Goal: Task Accomplishment & Management: Manage account settings

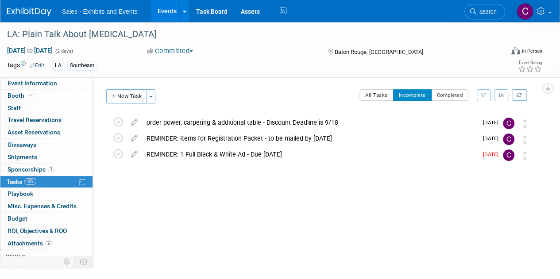
click at [169, 16] on link "Events" at bounding box center [167, 11] width 32 height 22
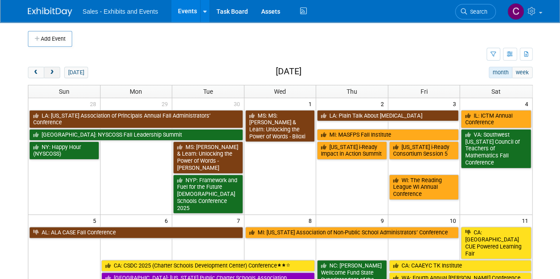
click at [52, 67] on button "next" at bounding box center [52, 73] width 16 height 12
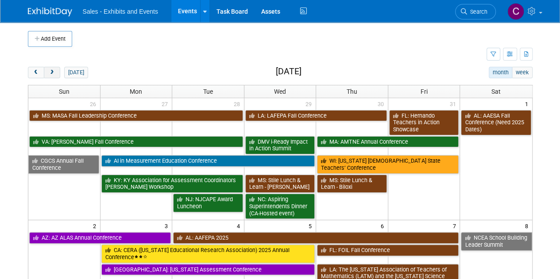
click at [52, 67] on button "next" at bounding box center [52, 73] width 16 height 12
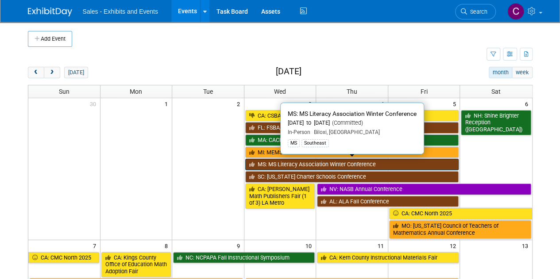
click at [318, 160] on link "MS: MS Literacy Association Winter Conference" at bounding box center [352, 165] width 214 height 12
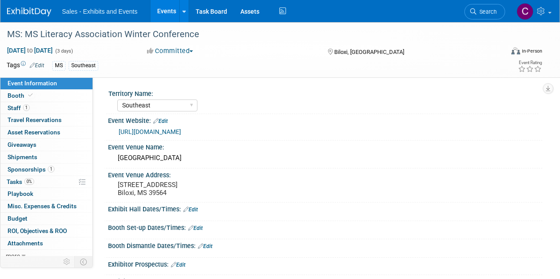
select select "Southeast"
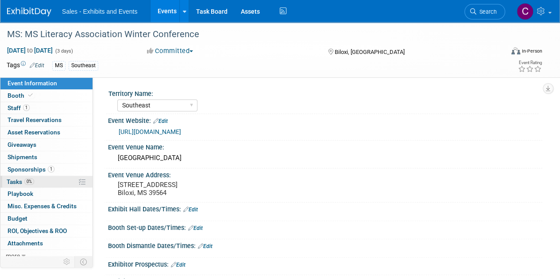
click at [9, 181] on span "Tasks 0%" at bounding box center [20, 181] width 27 height 7
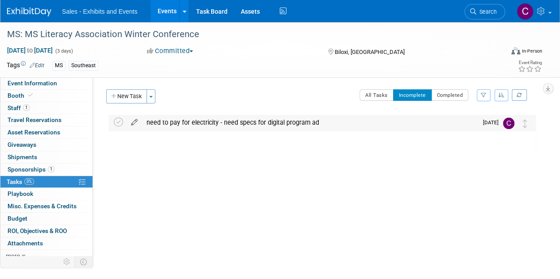
click at [135, 124] on icon at bounding box center [135, 120] width 16 height 11
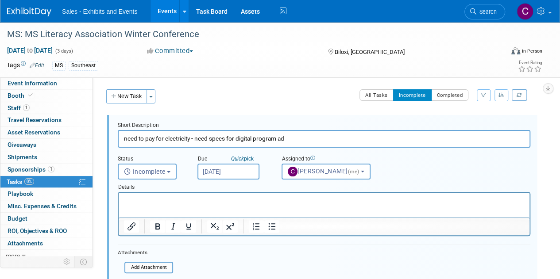
click at [130, 139] on input "need to pay for electricity - need specs for digital program ad" at bounding box center [324, 138] width 413 height 17
drag, startPoint x: 130, startPoint y: 139, endPoint x: 159, endPoint y: 139, distance: 29.7
click at [159, 139] on input "need to pay for electricity - need specs for digital program ad" at bounding box center [324, 138] width 413 height 17
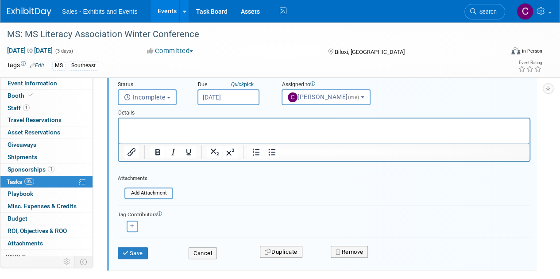
scroll to position [83, 0]
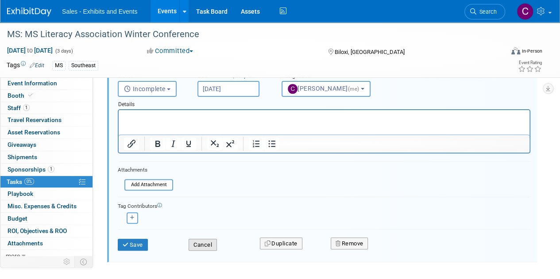
click at [197, 244] on button "Cancel" at bounding box center [203, 245] width 28 height 12
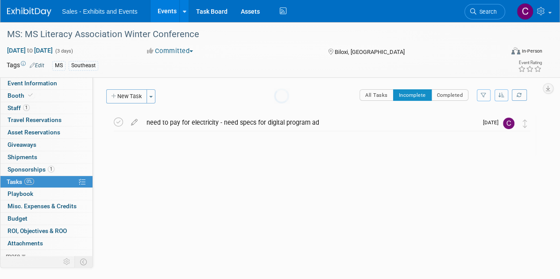
scroll to position [0, 0]
click at [165, 15] on link "Events" at bounding box center [167, 11] width 32 height 22
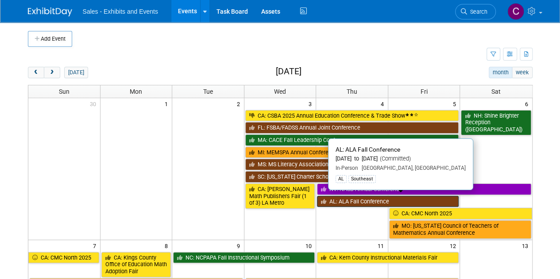
click at [367, 201] on link "AL: ALA Fall Conference" at bounding box center [388, 202] width 142 height 12
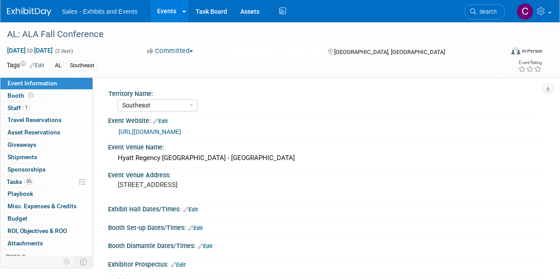
select select "Southeast"
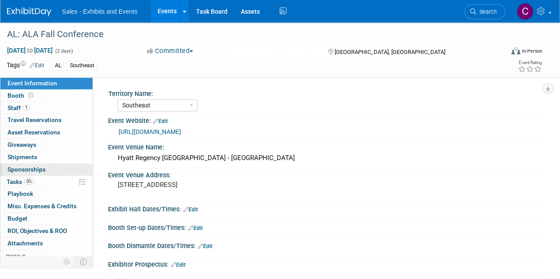
click at [14, 174] on link "0 Sponsorships 0" at bounding box center [46, 170] width 92 height 12
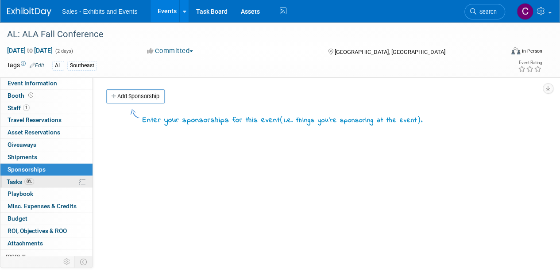
click at [16, 186] on link "0% Tasks 0%" at bounding box center [46, 182] width 92 height 12
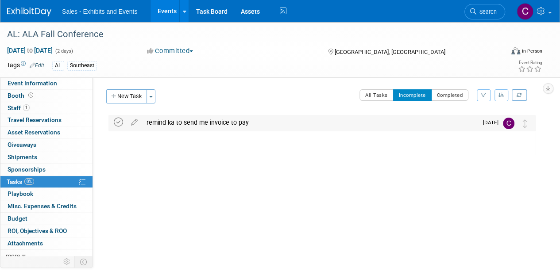
click at [115, 124] on icon at bounding box center [118, 122] width 9 height 9
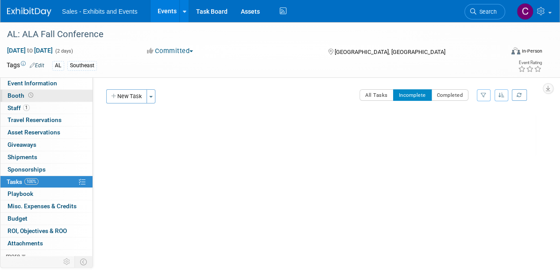
click at [13, 99] on span "Booth" at bounding box center [21, 95] width 27 height 7
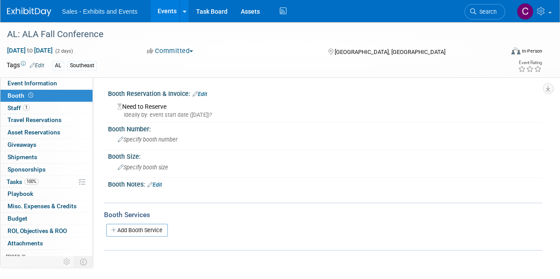
click at [160, 110] on div "Need to Reserve Ideally by: event start date (Thu. Dec 4, 2025)?" at bounding box center [325, 109] width 421 height 19
click at [204, 97] on link "Edit" at bounding box center [200, 94] width 15 height 6
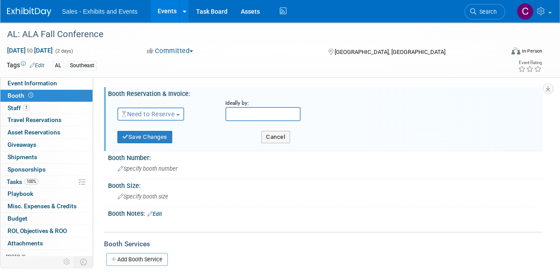
click at [145, 116] on span "Need to Reserve" at bounding box center [148, 114] width 53 height 7
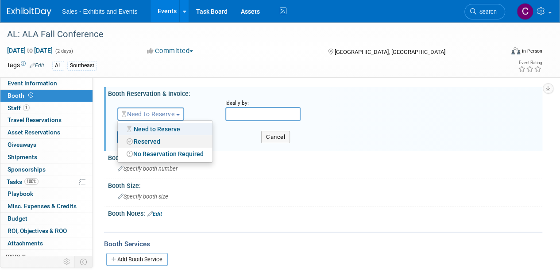
click at [151, 144] on link "Reserved" at bounding box center [165, 142] width 95 height 12
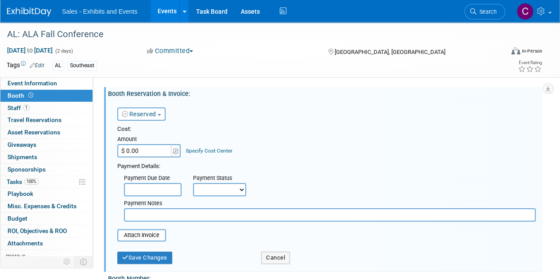
click at [145, 153] on input "$ 0.00" at bounding box center [144, 150] width 55 height 13
type input "$ 800.00"
click at [155, 237] on input "file" at bounding box center [112, 235] width 105 height 11
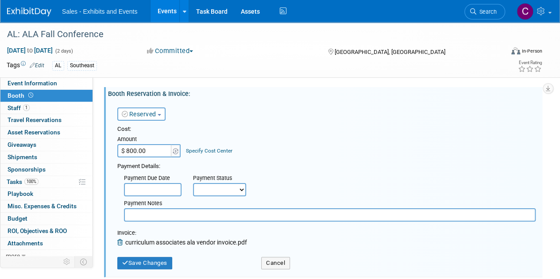
click at [196, 191] on select "Not Paid Yet Partially Paid Paid in Full" at bounding box center [219, 189] width 53 height 13
select select "3"
click at [193, 183] on select "Not Paid Yet Partially Paid Paid in Full" at bounding box center [219, 189] width 53 height 13
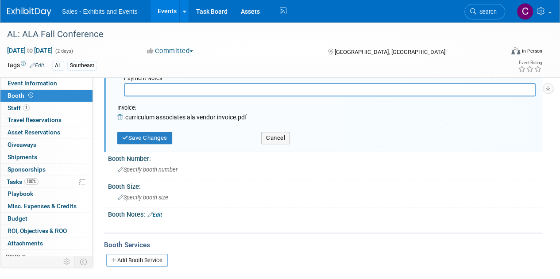
scroll to position [144, 0]
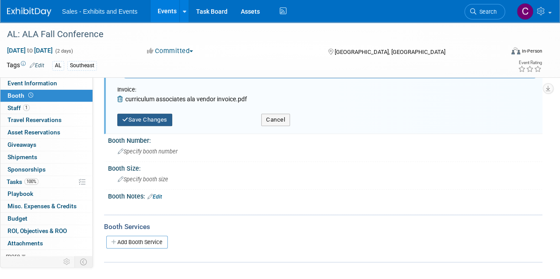
click at [141, 119] on button "Save Changes" at bounding box center [144, 120] width 55 height 12
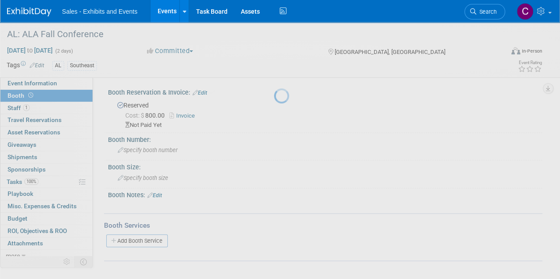
scroll to position [0, 0]
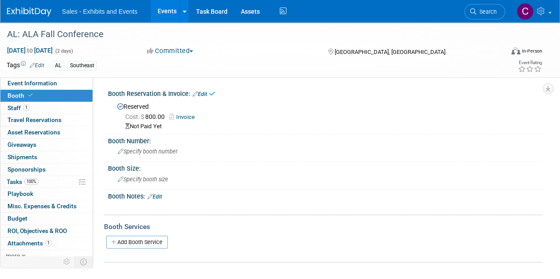
click at [154, 198] on link "Edit" at bounding box center [154, 197] width 15 height 6
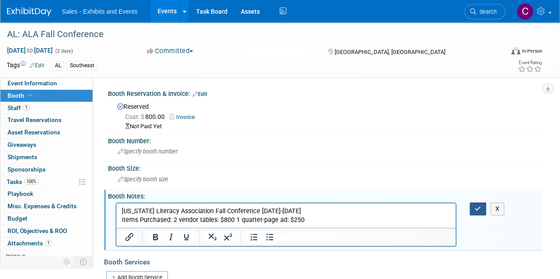
click at [480, 210] on icon "button" at bounding box center [478, 209] width 7 height 6
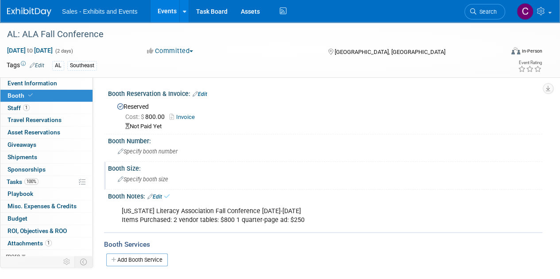
click at [158, 177] on span "Specify booth size" at bounding box center [143, 179] width 50 height 7
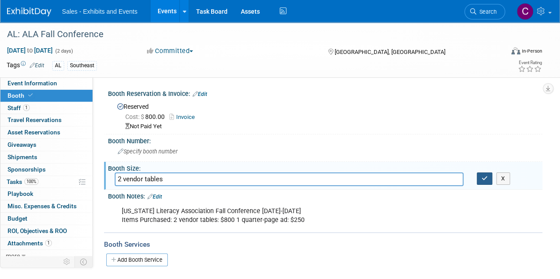
type input "2 vendor tables"
click at [483, 179] on icon "button" at bounding box center [485, 179] width 6 height 6
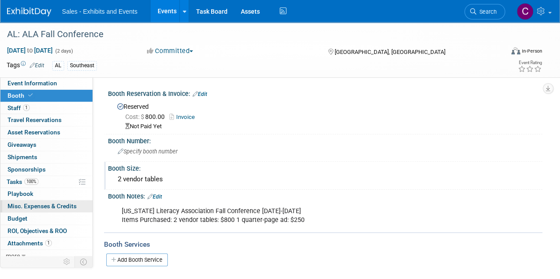
click at [27, 207] on span "Misc. Expenses & Credits 0" at bounding box center [42, 206] width 69 height 7
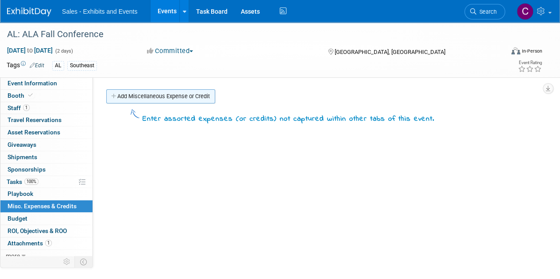
click at [164, 99] on link "Add Miscellaneous Expense or Credit" at bounding box center [160, 96] width 109 height 14
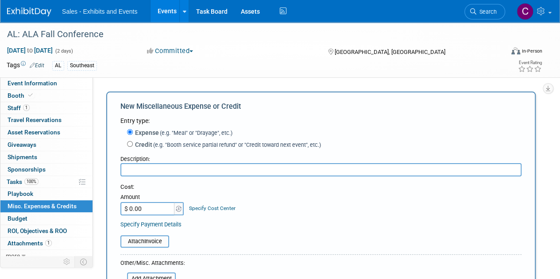
click at [146, 167] on input "text" at bounding box center [320, 169] width 401 height 13
type input "Quarter Page Ad"
click at [150, 207] on input "$ 0.00" at bounding box center [147, 208] width 55 height 13
type input "$ 250.00"
click at [144, 244] on input "file" at bounding box center [115, 242] width 105 height 11
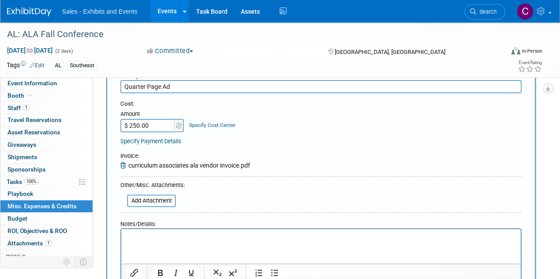
scroll to position [113, 0]
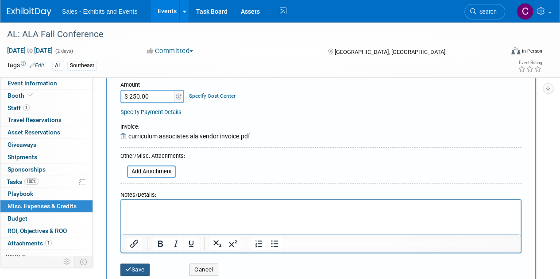
click at [127, 274] on button "Save" at bounding box center [134, 270] width 29 height 12
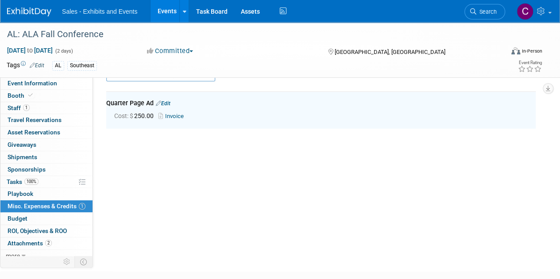
scroll to position [19, 0]
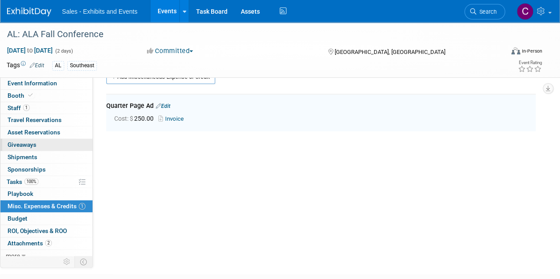
drag, startPoint x: 19, startPoint y: 178, endPoint x: 37, endPoint y: 145, distance: 37.9
click at [19, 178] on span "Tasks 100%" at bounding box center [23, 181] width 32 height 7
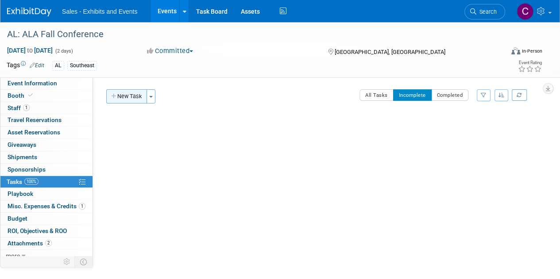
click at [142, 95] on button "New Task" at bounding box center [126, 96] width 41 height 14
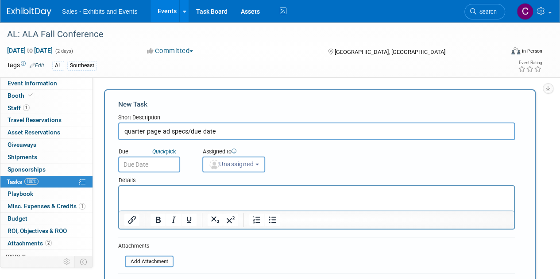
type input "quarter page ad specs/due date"
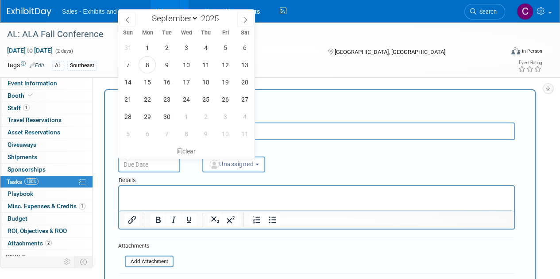
click at [170, 170] on input "text" at bounding box center [149, 165] width 62 height 16
click at [226, 93] on span "26" at bounding box center [225, 99] width 17 height 17
type input "Sep 26, 2025"
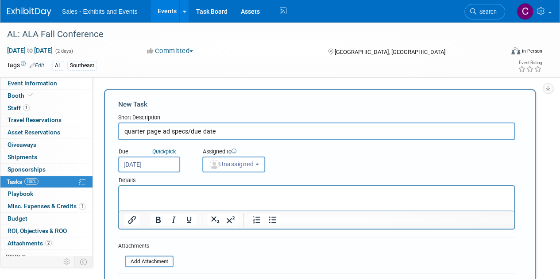
click at [236, 155] on div "Assigned to" at bounding box center [246, 152] width 89 height 9
click at [236, 163] on span "Unassigned" at bounding box center [231, 164] width 45 height 7
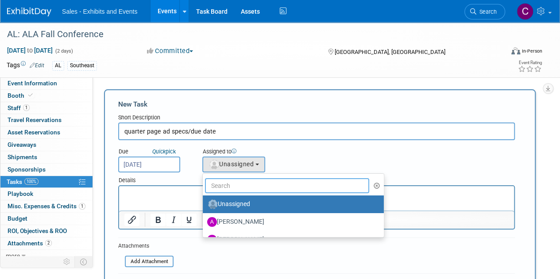
click at [246, 184] on input "text" at bounding box center [287, 185] width 164 height 15
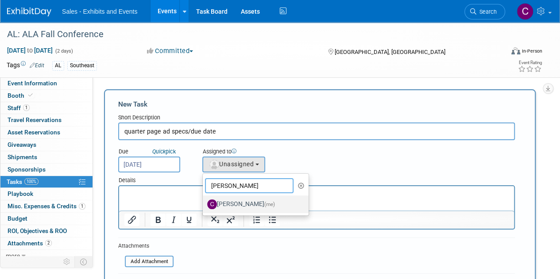
type input "christin"
click at [253, 202] on label "Christine Lurz (me)" at bounding box center [253, 205] width 93 height 14
click at [204, 202] on input "Christine Lurz (me)" at bounding box center [201, 204] width 6 height 6
select select "a9e3834d-668b-4315-a5d4-069993be606a"
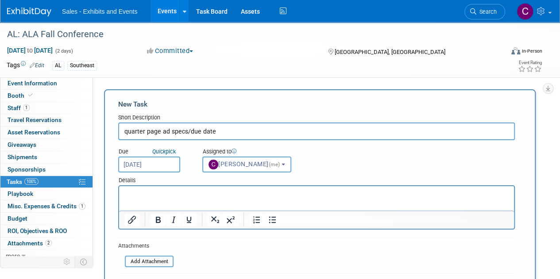
scroll to position [128, 0]
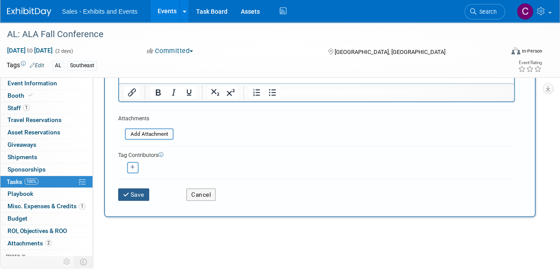
click at [135, 197] on button "Save" at bounding box center [133, 195] width 31 height 12
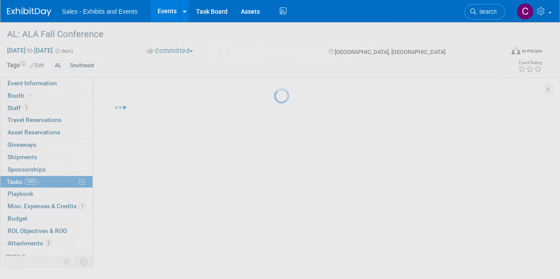
scroll to position [0, 0]
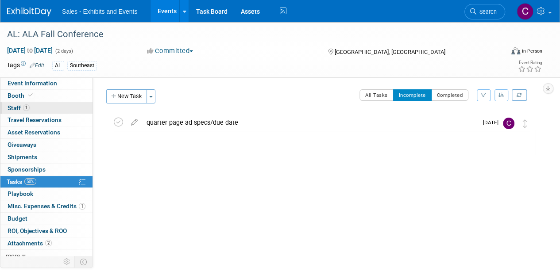
click at [9, 110] on span "Staff 1" at bounding box center [19, 108] width 22 height 7
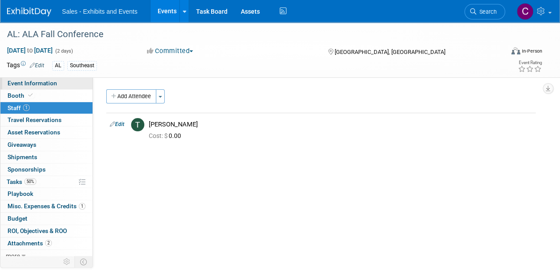
click at [34, 87] on span "Event Information" at bounding box center [33, 83] width 50 height 7
select select "Southeast"
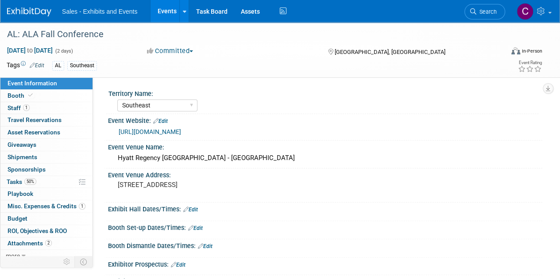
click at [161, 12] on link "Events" at bounding box center [167, 11] width 32 height 22
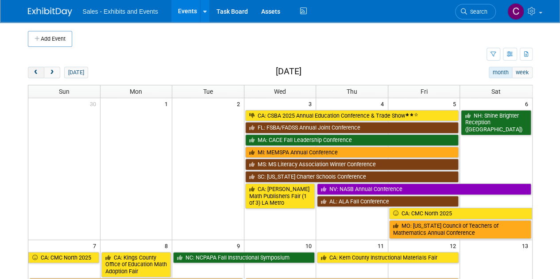
click at [38, 70] on span "prev" at bounding box center [36, 73] width 7 height 6
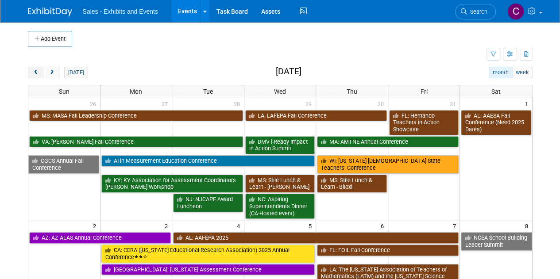
click at [38, 70] on span "prev" at bounding box center [36, 73] width 7 height 6
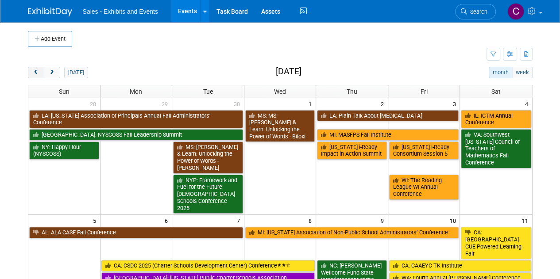
click at [37, 70] on span "prev" at bounding box center [36, 73] width 7 height 6
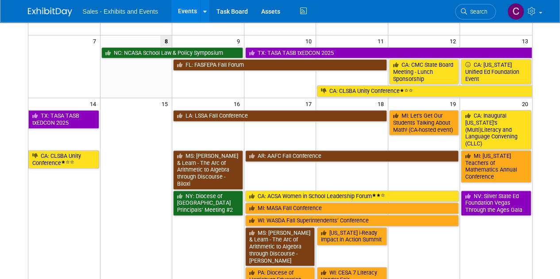
scroll to position [131, 0]
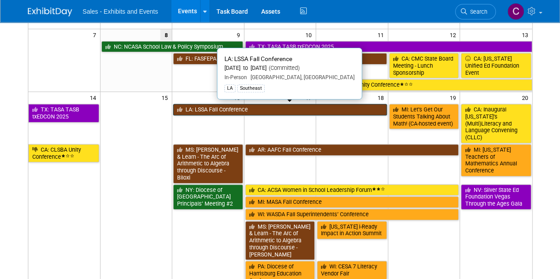
click at [206, 109] on link "LA: LSSA Fall Conference" at bounding box center [280, 110] width 214 height 12
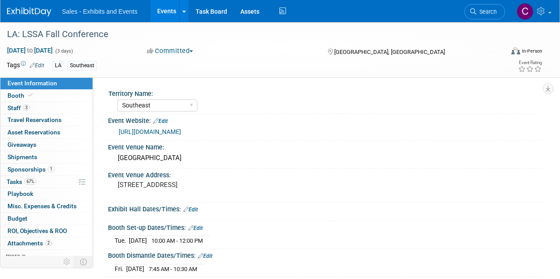
select select "Southeast"
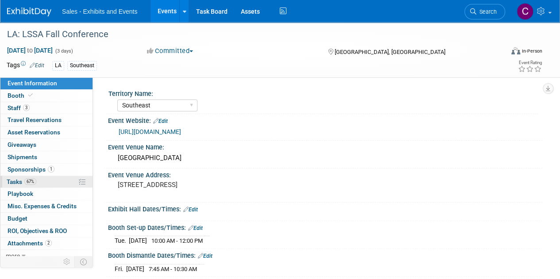
click at [14, 182] on span "Tasks 67%" at bounding box center [22, 181] width 30 height 7
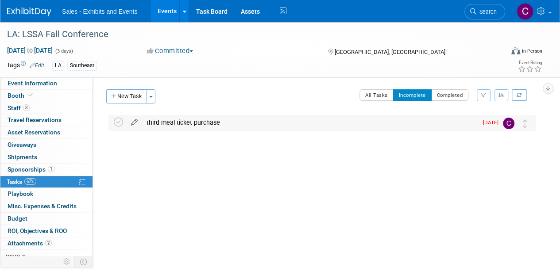
click at [134, 124] on icon at bounding box center [135, 120] width 16 height 11
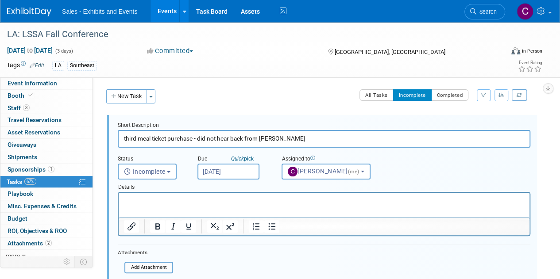
scroll to position [119, 0]
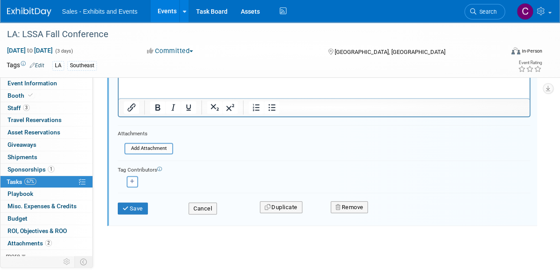
type input "third meal ticket purchase - did not hear back from [PERSON_NAME]"
click at [145, 215] on div "Save Cancel Duplicate Remove" at bounding box center [324, 207] width 426 height 21
click at [127, 208] on icon "submit" at bounding box center [126, 209] width 7 height 6
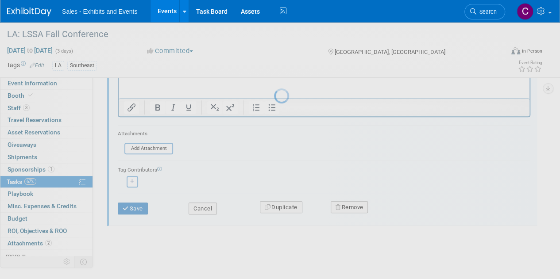
scroll to position [0, 0]
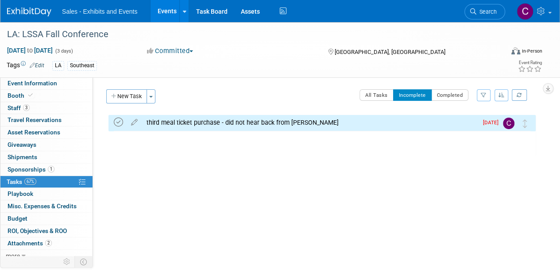
click at [116, 124] on icon at bounding box center [118, 122] width 9 height 9
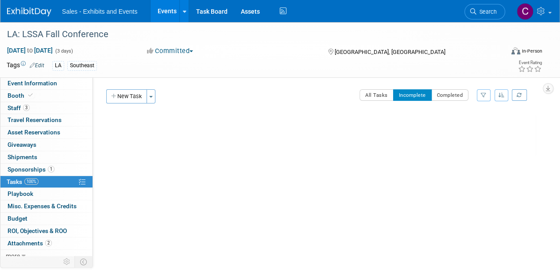
click at [169, 12] on link "Events" at bounding box center [167, 11] width 32 height 22
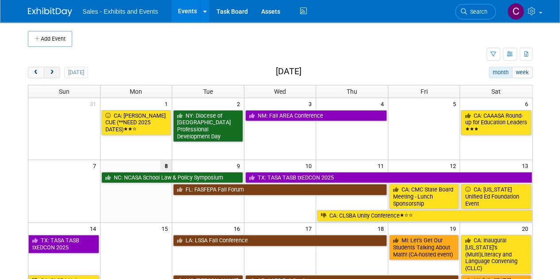
click at [54, 77] on button "next" at bounding box center [52, 73] width 16 height 12
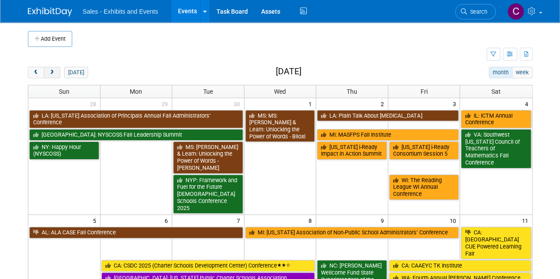
click at [51, 72] on span "next" at bounding box center [52, 73] width 7 height 6
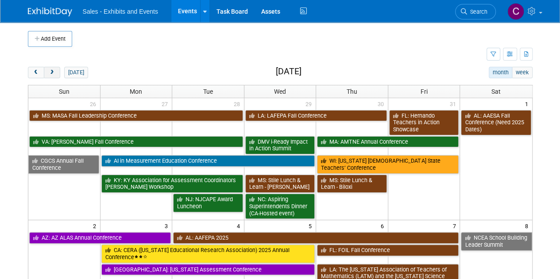
click at [47, 69] on button "next" at bounding box center [52, 73] width 16 height 12
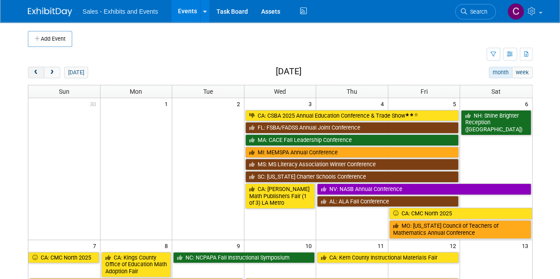
click at [36, 75] on button "prev" at bounding box center [36, 73] width 16 height 12
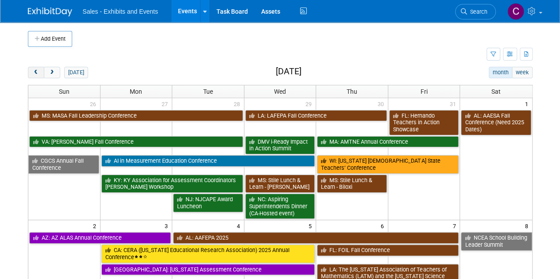
click at [36, 75] on button "prev" at bounding box center [36, 73] width 16 height 12
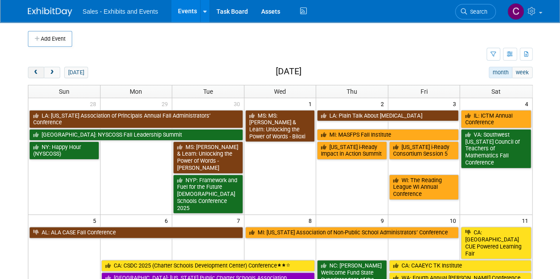
click at [36, 75] on button "prev" at bounding box center [36, 73] width 16 height 12
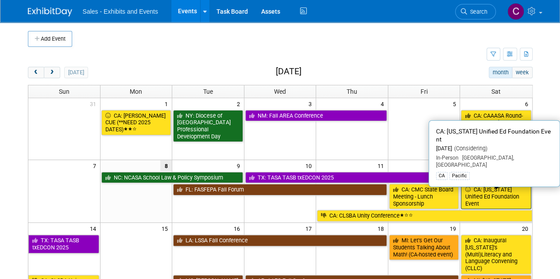
click at [501, 198] on link "CA: [US_STATE] Unified Ed Foundation Event" at bounding box center [496, 196] width 70 height 25
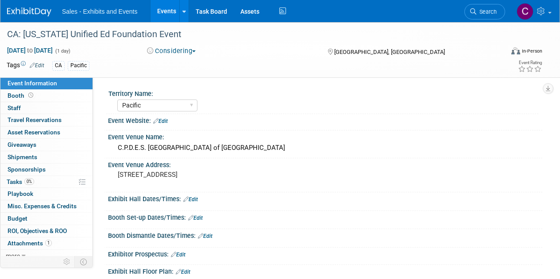
select select "Pacific"
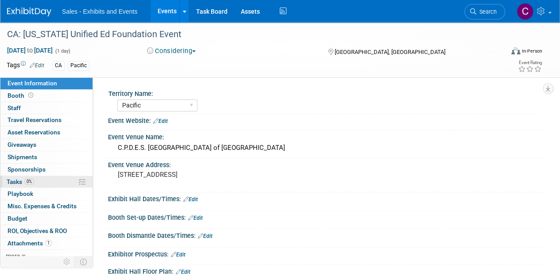
click at [14, 178] on span "Tasks 0%" at bounding box center [20, 181] width 27 height 7
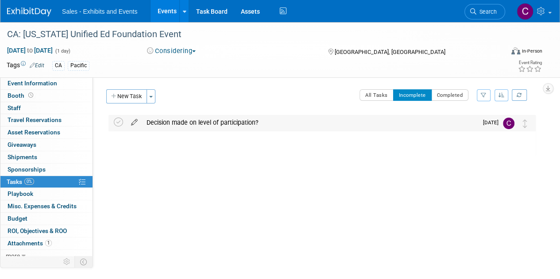
click at [135, 125] on icon at bounding box center [135, 120] width 16 height 11
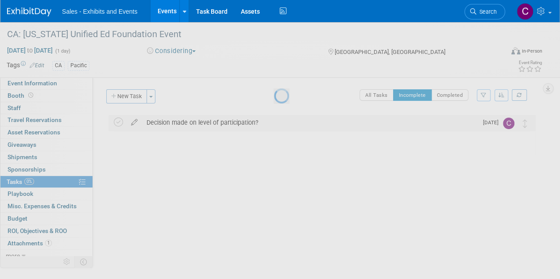
select select "8"
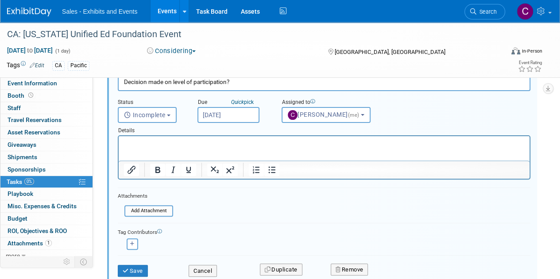
scroll to position [6, 0]
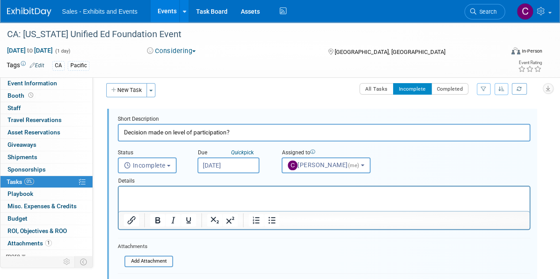
click at [232, 165] on input "Sep 9, 2025" at bounding box center [229, 166] width 62 height 16
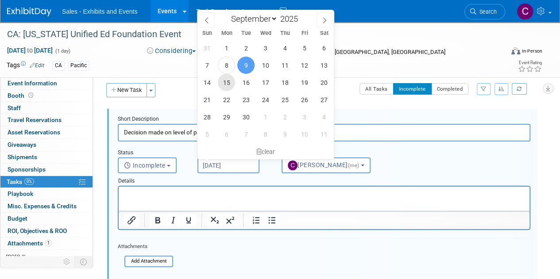
click at [232, 80] on span "15" at bounding box center [226, 82] width 17 height 17
type input "Sep 15, 2025"
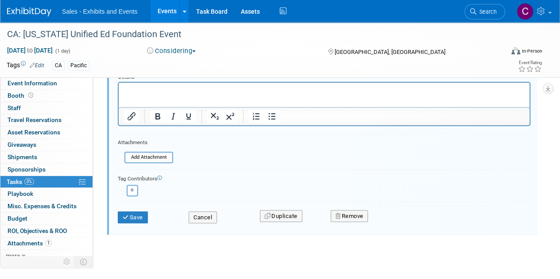
scroll to position [119, 0]
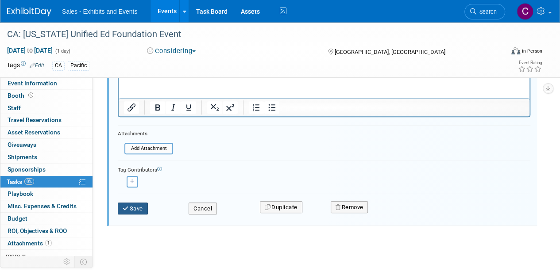
click at [147, 204] on button "Save" at bounding box center [133, 209] width 30 height 12
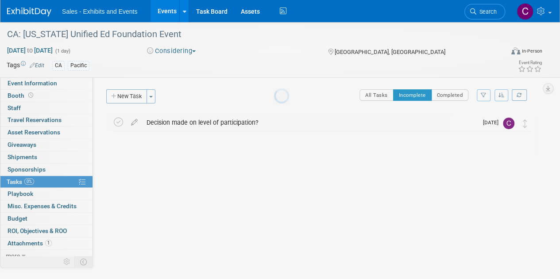
scroll to position [0, 0]
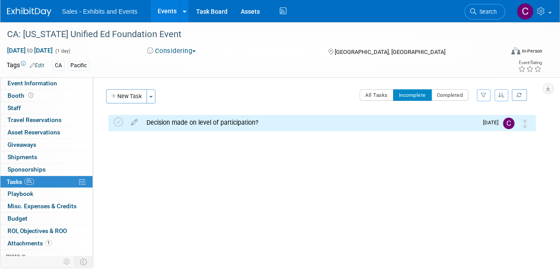
click at [164, 8] on link "Events" at bounding box center [167, 11] width 32 height 22
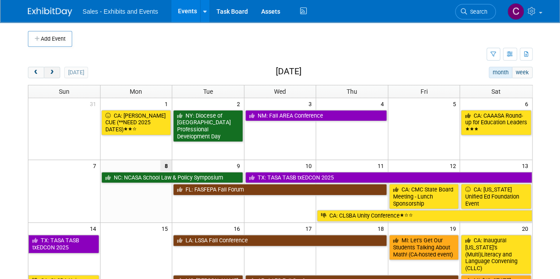
click at [50, 74] on span "next" at bounding box center [52, 73] width 7 height 6
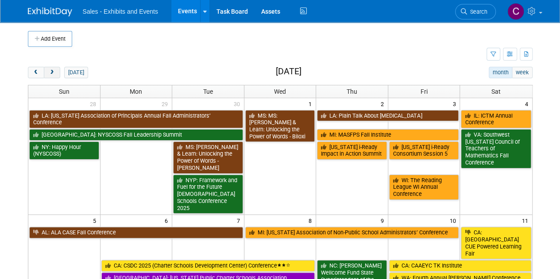
click at [50, 74] on span "next" at bounding box center [52, 73] width 7 height 6
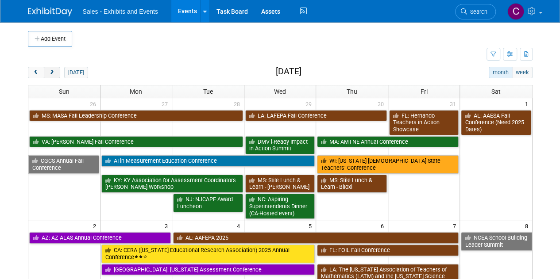
click at [50, 74] on span "next" at bounding box center [52, 73] width 7 height 6
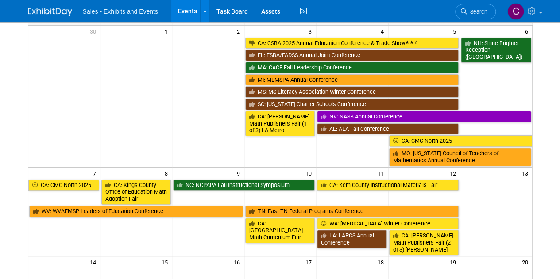
scroll to position [71, 0]
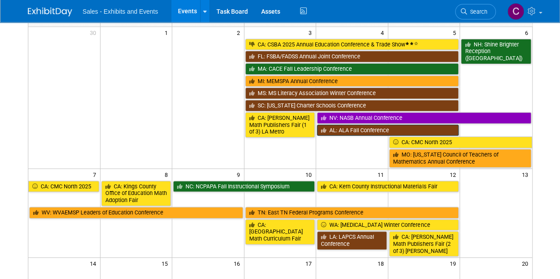
click at [358, 126] on link "AL: ALA Fall Conference" at bounding box center [388, 131] width 142 height 12
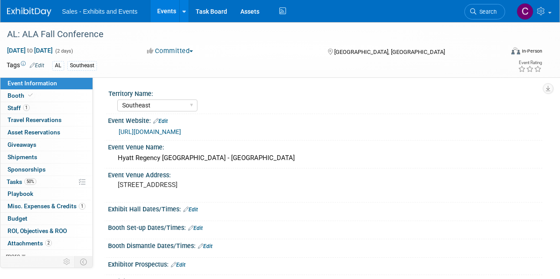
select select "Southeast"
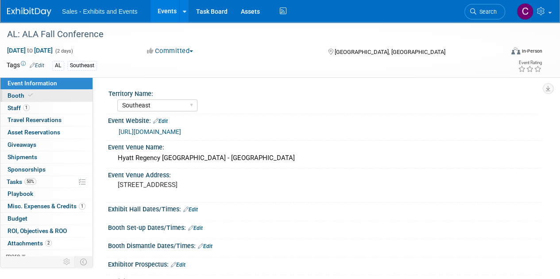
click at [15, 97] on span "Booth" at bounding box center [21, 95] width 27 height 7
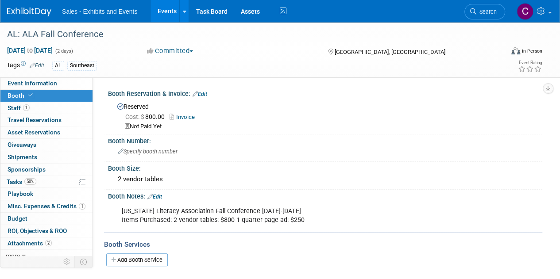
click at [161, 15] on link "Events" at bounding box center [167, 11] width 32 height 22
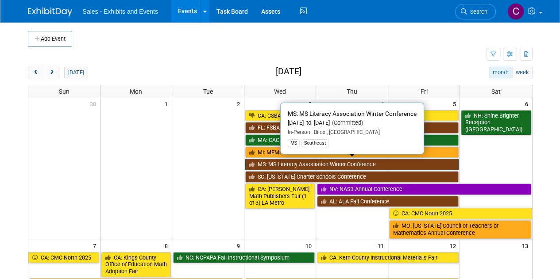
click at [256, 163] on icon at bounding box center [253, 165] width 8 height 6
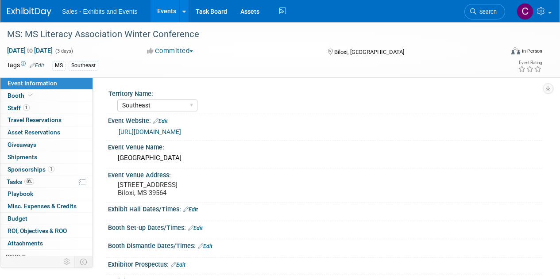
select select "Southeast"
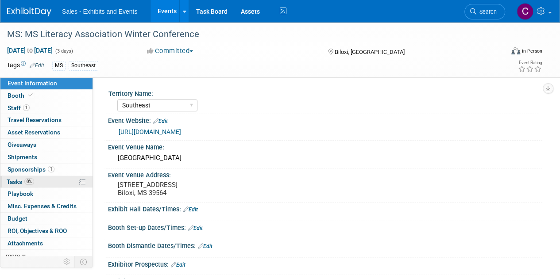
click at [19, 178] on span "Tasks 0%" at bounding box center [20, 181] width 27 height 7
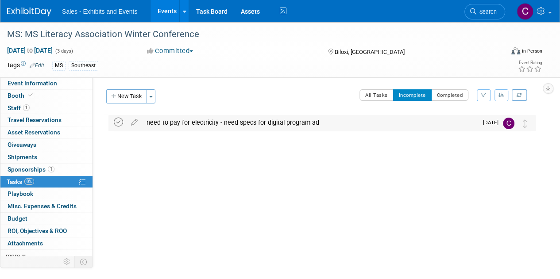
click at [116, 122] on icon at bounding box center [118, 122] width 9 height 9
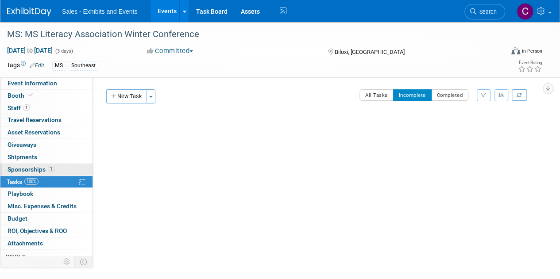
click at [22, 166] on span "Sponsorships 1" at bounding box center [31, 169] width 47 height 7
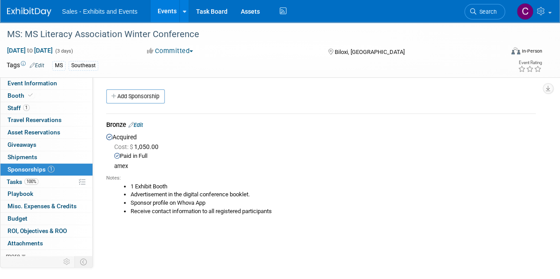
click at [142, 122] on link "Edit" at bounding box center [135, 125] width 15 height 7
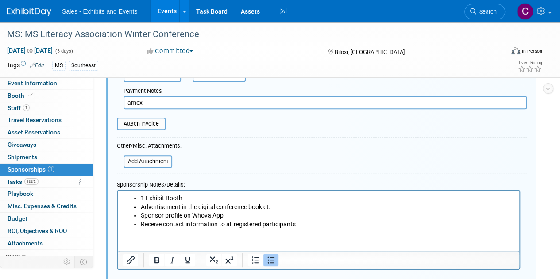
scroll to position [191, 0]
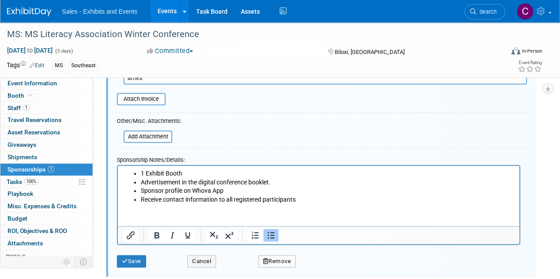
click at [291, 178] on li "Advertisement in the digital conference booklet." at bounding box center [328, 182] width 374 height 9
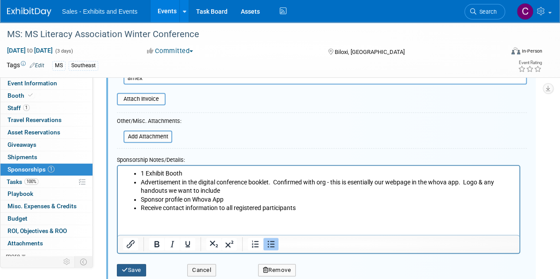
click at [140, 264] on button "Save" at bounding box center [131, 270] width 29 height 12
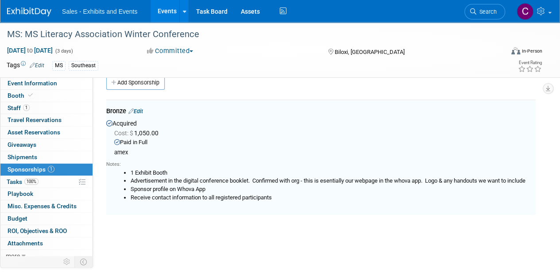
scroll to position [13, 0]
